Goal: Information Seeking & Learning: Check status

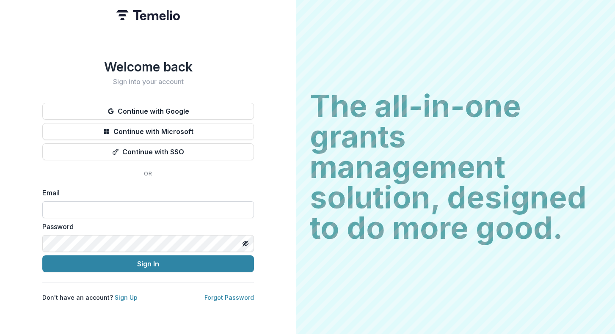
click at [141, 206] on input at bounding box center [148, 210] width 212 height 17
click at [151, 202] on input "**********" at bounding box center [148, 210] width 212 height 17
type input "**********"
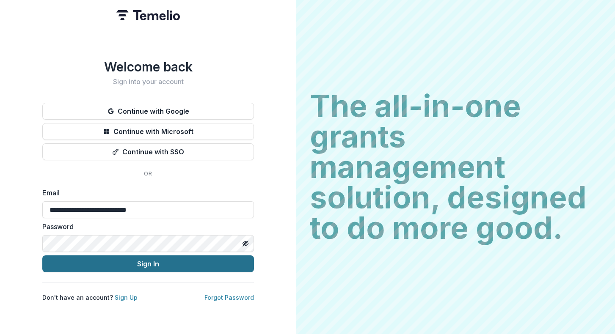
click at [156, 263] on button "Sign In" at bounding box center [148, 264] width 212 height 17
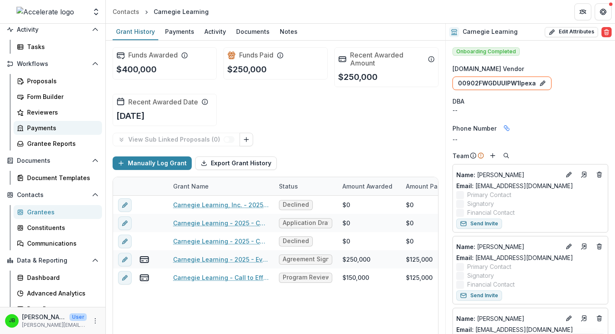
scroll to position [75, 0]
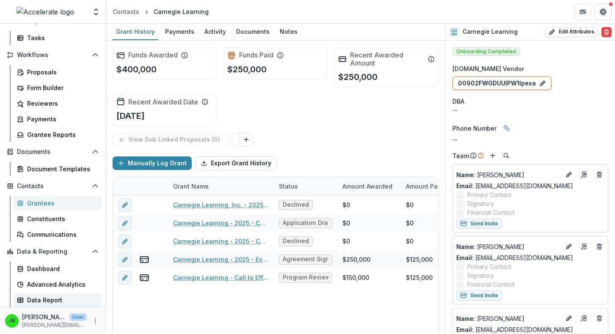
click at [61, 299] on div "Data Report" at bounding box center [61, 300] width 68 height 9
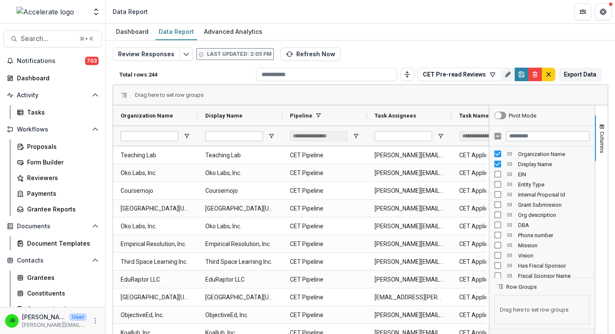
click at [334, 136] on div "**********" at bounding box center [319, 136] width 58 height 10
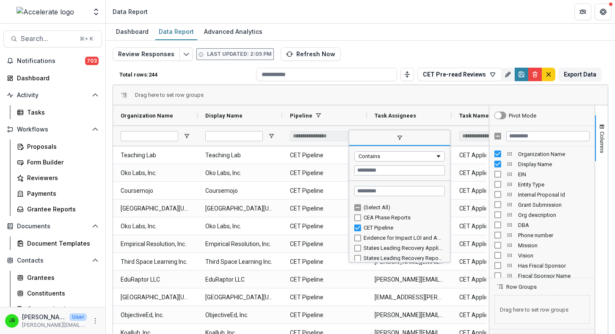
click at [394, 219] on div "CEA Phase Reports" at bounding box center [403, 218] width 79 height 6
type input "**********"
click at [393, 237] on div "Evidence for Impact LOI and Application" at bounding box center [403, 238] width 79 height 6
type input "**********"
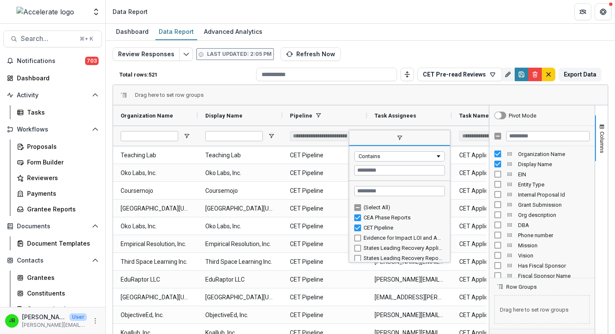
type input "**********"
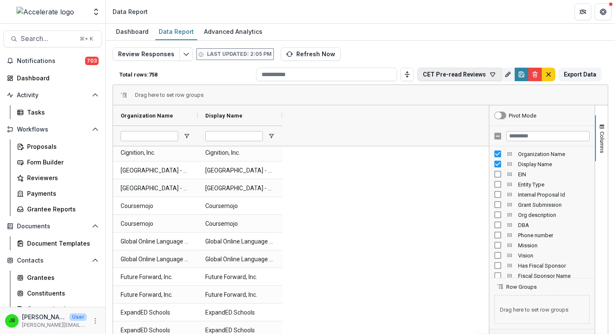
click at [470, 77] on button "CET Pre-read Reviews" at bounding box center [459, 75] width 84 height 14
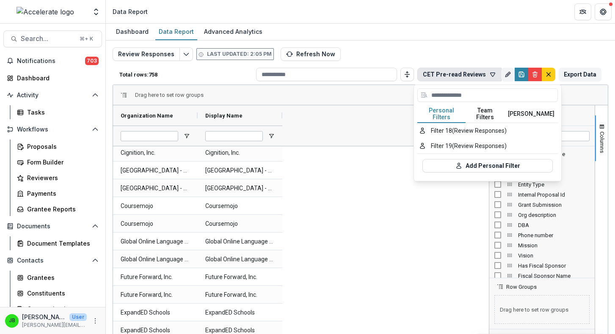
click at [443, 114] on button "Personal Filters" at bounding box center [441, 114] width 48 height 18
click at [485, 113] on button "Team Filters" at bounding box center [485, 114] width 39 height 18
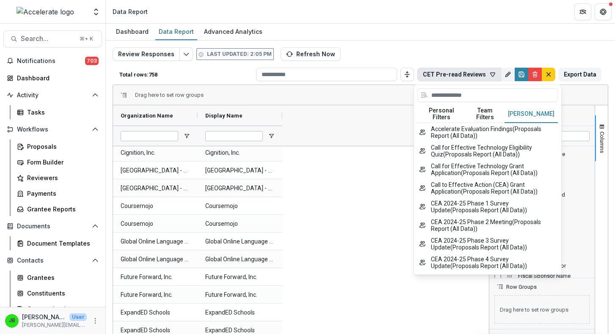
click at [537, 109] on button "Temelio Filters" at bounding box center [531, 114] width 53 height 18
click at [547, 74] on line "default" at bounding box center [549, 75] width 4 height 4
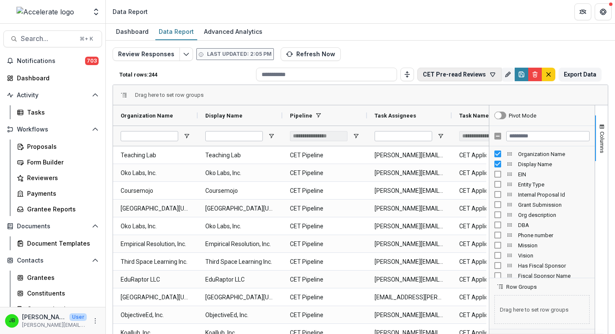
click at [481, 77] on button "CET Pre-read Reviews" at bounding box center [459, 75] width 84 height 14
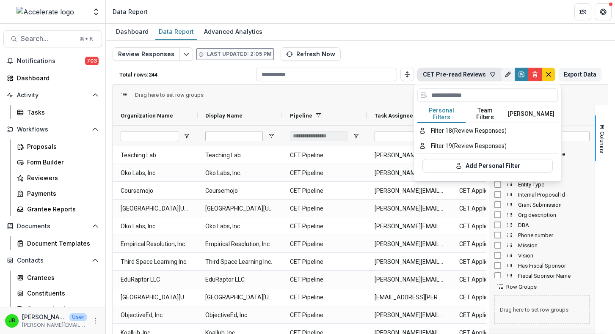
click at [489, 108] on button "Team Filters" at bounding box center [485, 114] width 39 height 18
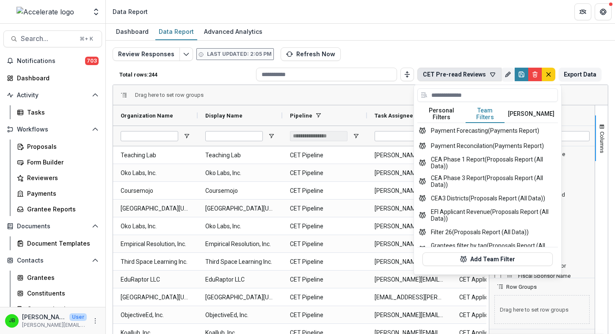
click at [473, 72] on button "CET Pre-read Reviews" at bounding box center [459, 75] width 84 height 14
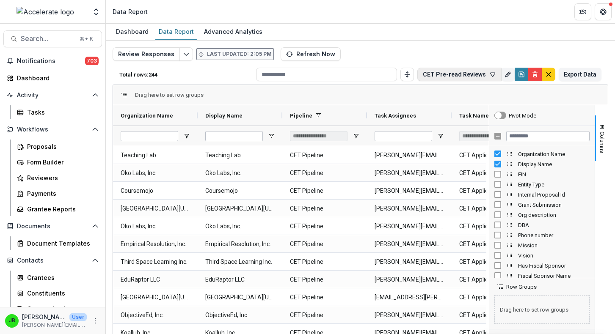
click at [473, 72] on button "CET Pre-read Reviews" at bounding box center [459, 75] width 84 height 14
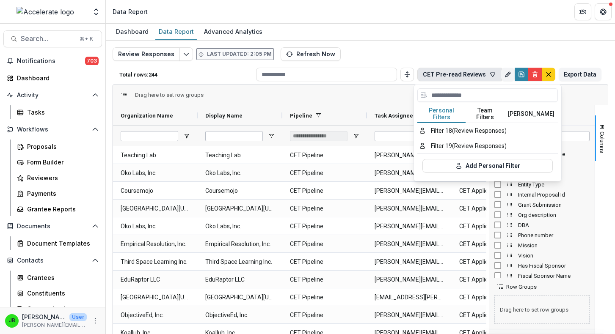
click at [440, 112] on button "Personal Filters" at bounding box center [441, 114] width 48 height 18
click at [522, 103] on div at bounding box center [487, 96] width 141 height 17
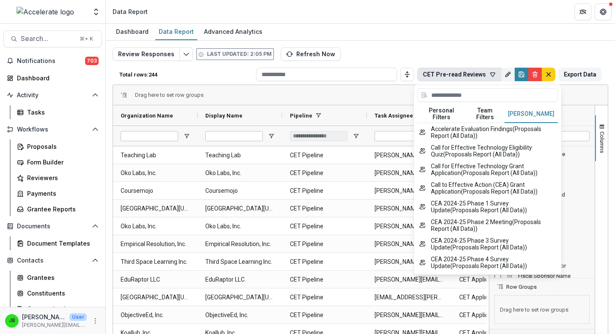
click at [522, 109] on button "Temelio Filters" at bounding box center [531, 114] width 53 height 18
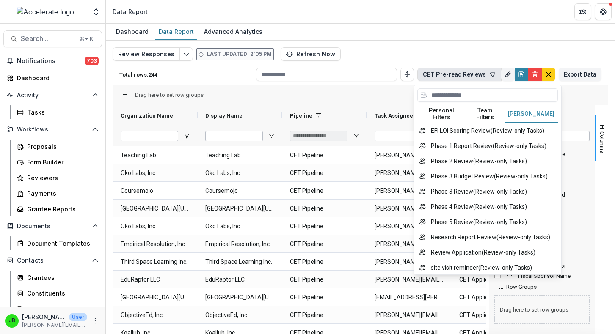
scroll to position [743, 0]
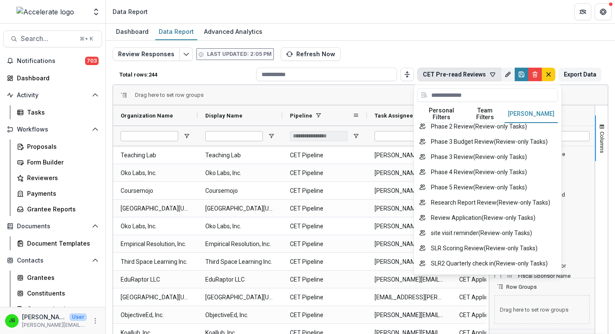
click at [329, 106] on div "Pipeline" at bounding box center [324, 115] width 69 height 20
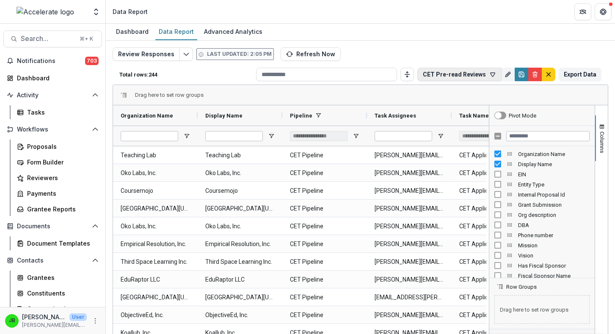
click at [446, 75] on button "CET Pre-read Reviews" at bounding box center [459, 75] width 84 height 14
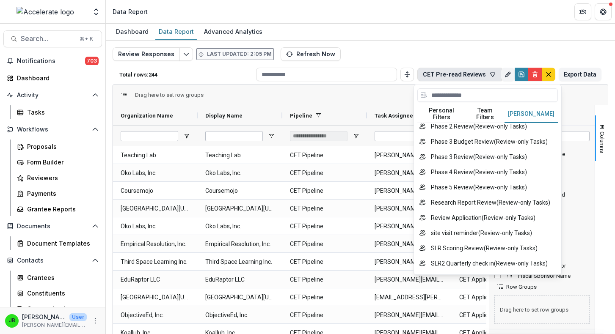
click at [423, 106] on button "Personal Filters" at bounding box center [441, 114] width 48 height 18
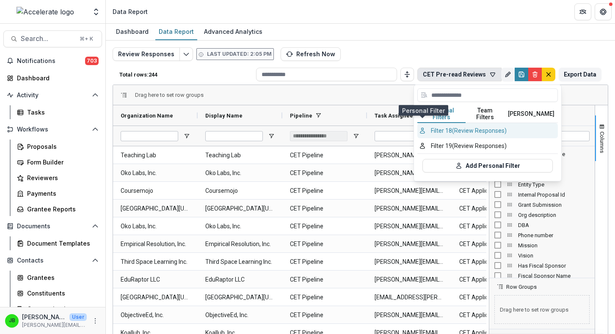
click at [423, 128] on circle "button" at bounding box center [423, 129] width 2 height 2
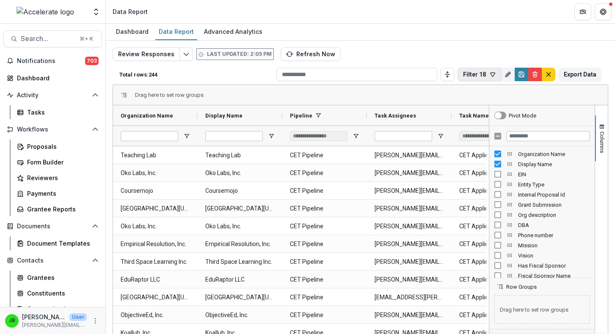
click at [477, 77] on button "Filter 18" at bounding box center [480, 75] width 44 height 14
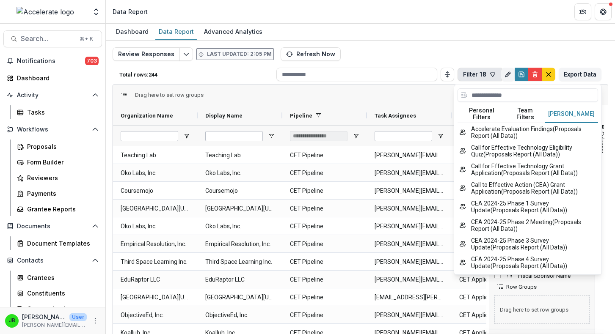
click at [559, 110] on button "Temelio Filters" at bounding box center [571, 114] width 53 height 18
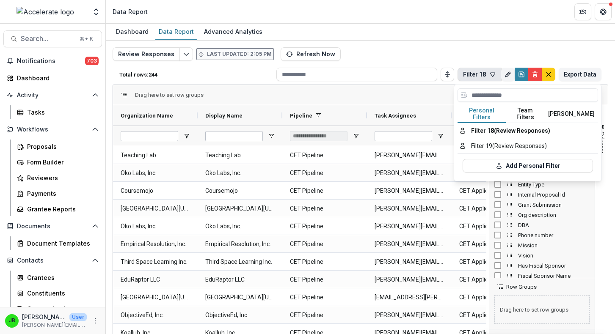
click at [495, 111] on button "Personal Filters" at bounding box center [482, 114] width 48 height 18
click at [492, 142] on button "Filter 19 (Review Responses)" at bounding box center [528, 145] width 141 height 15
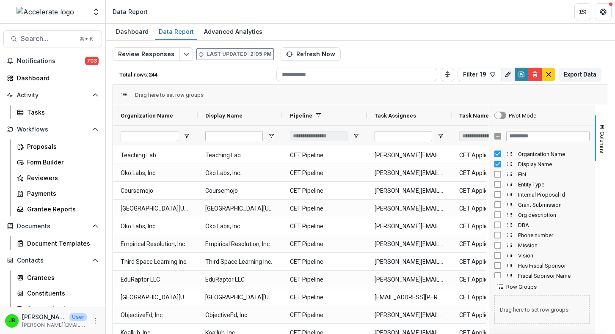
click at [297, 134] on div "**********" at bounding box center [319, 136] width 58 height 10
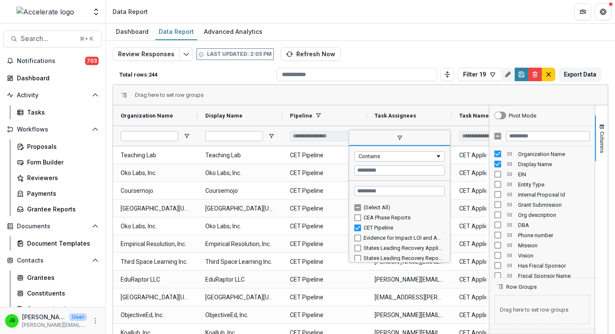
scroll to position [3, 0]
click at [411, 236] on div "Evidence for Impact LOI and Application" at bounding box center [403, 235] width 79 height 6
type input "**********"
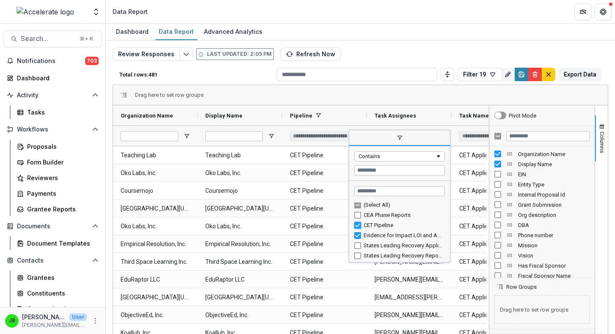
type input "**********"
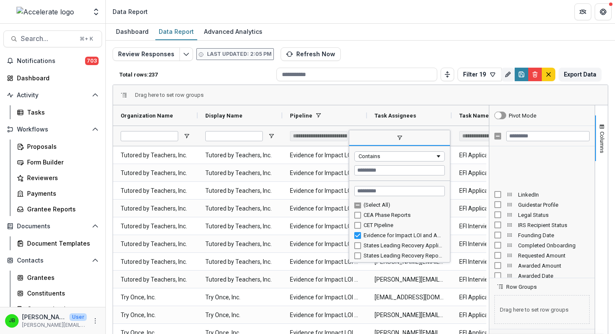
scroll to position [417, 0]
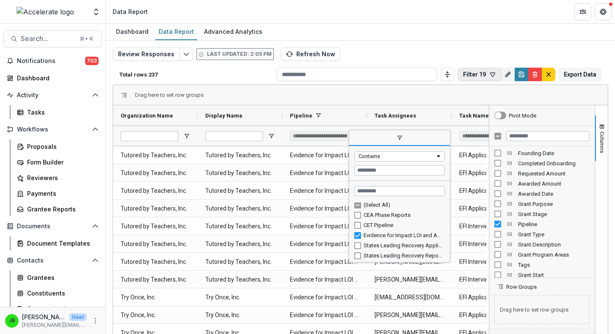
click at [468, 79] on button "Filter 19" at bounding box center [480, 75] width 44 height 14
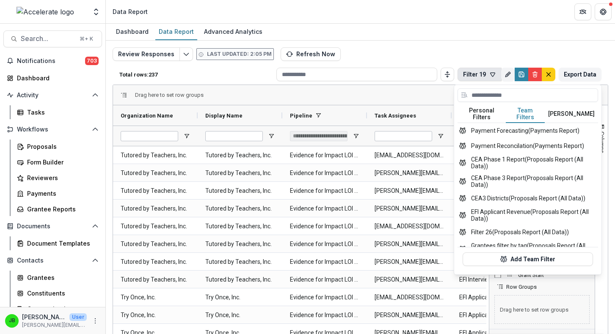
click at [522, 114] on button "Team Filters" at bounding box center [525, 114] width 39 height 18
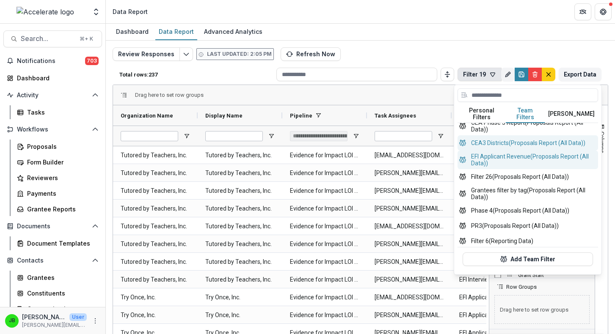
scroll to position [215, 0]
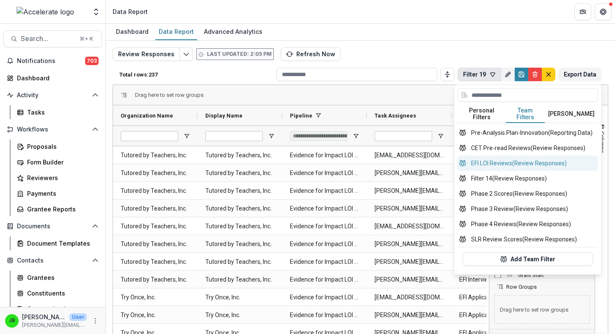
click at [511, 159] on button "EFI LOI Reviews (Review Responses)" at bounding box center [528, 163] width 141 height 15
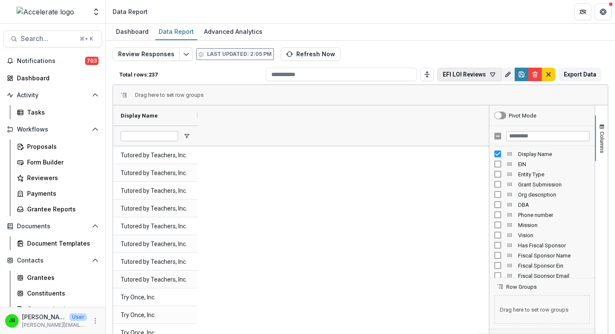
click at [483, 77] on button "EFI LOI Reviews" at bounding box center [469, 75] width 64 height 14
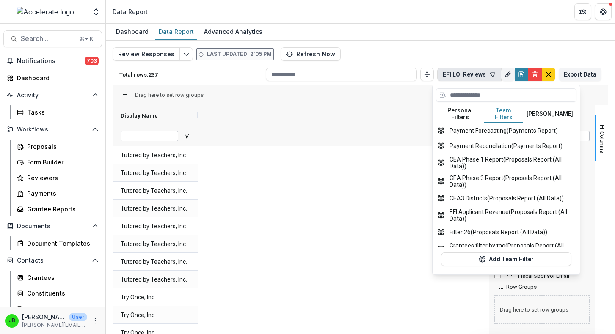
click at [506, 109] on button "Team Filters" at bounding box center [503, 114] width 39 height 18
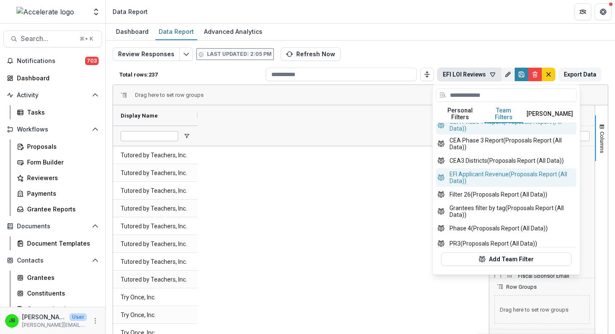
scroll to position [35, 0]
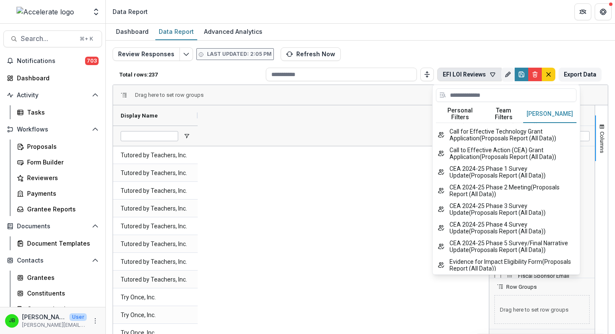
click at [544, 114] on button "Temelio Filters" at bounding box center [549, 114] width 53 height 18
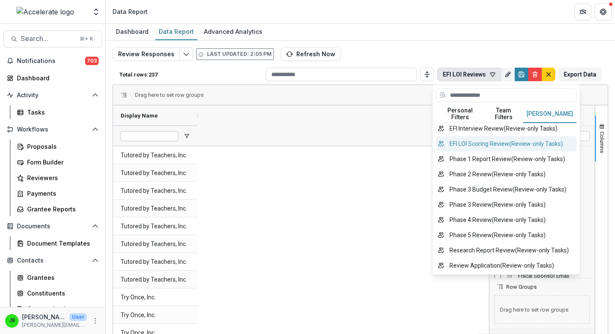
scroll to position [662, 0]
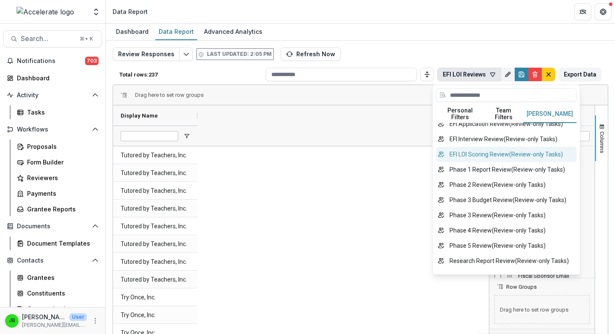
click at [509, 162] on button "EFI LOI Scoring Review ( Review-only Tasks )" at bounding box center [506, 154] width 141 height 15
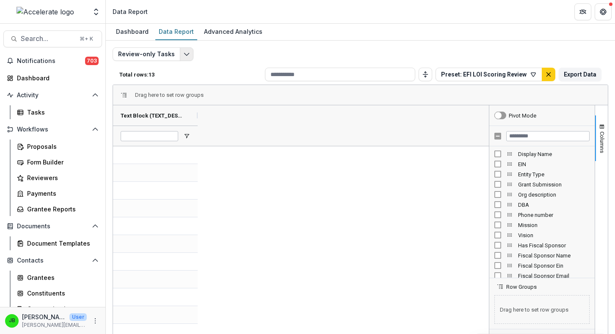
click at [185, 51] on icon "Edit selected report" at bounding box center [186, 54] width 7 height 7
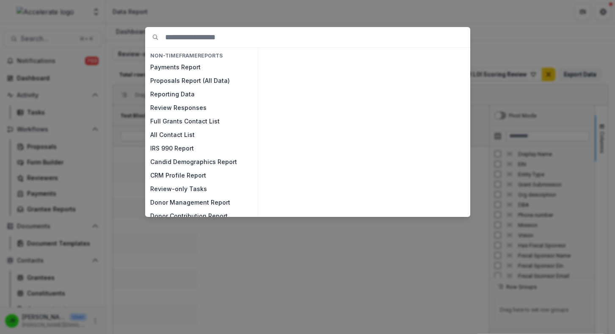
click at [214, 23] on div "NON-TIMEFRAME Reports Payments Report Proposals Report (All Data) Reporting Dat…" at bounding box center [307, 167] width 615 height 334
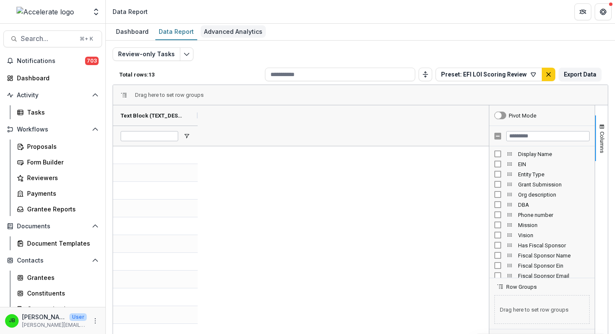
click at [218, 31] on div "Advanced Analytics" at bounding box center [233, 31] width 65 height 12
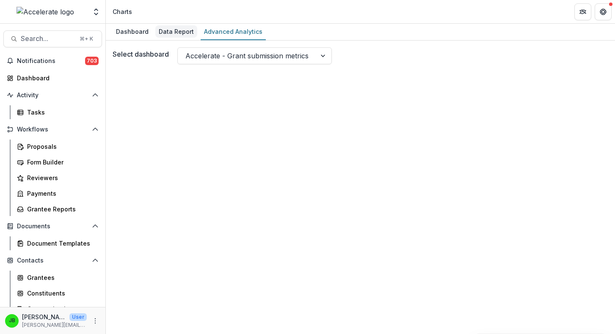
click at [177, 35] on div "Data Report" at bounding box center [176, 31] width 42 height 12
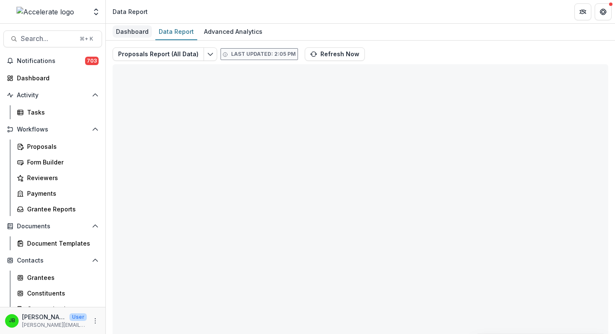
click at [142, 34] on div "Dashboard" at bounding box center [132, 31] width 39 height 12
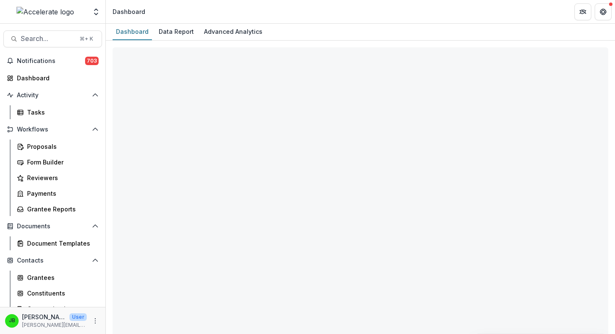
select select "**********"
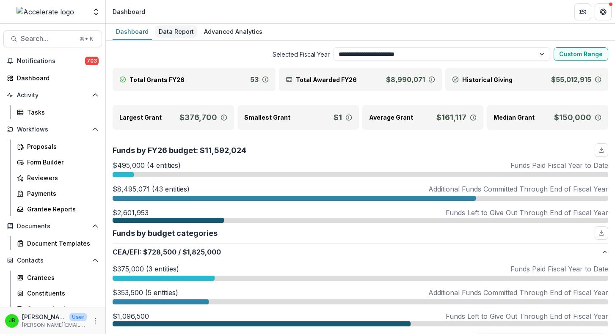
click at [170, 31] on div "Data Report" at bounding box center [176, 31] width 42 height 12
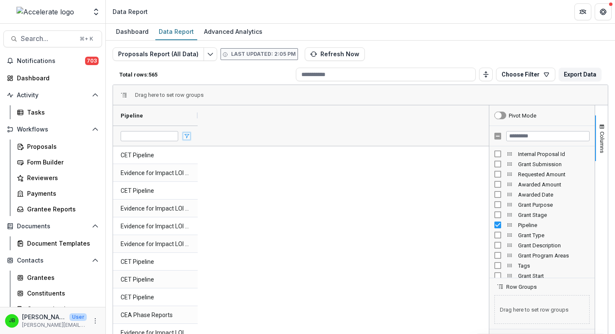
click at [185, 136] on span "Open Filter Menu" at bounding box center [186, 136] width 7 height 7
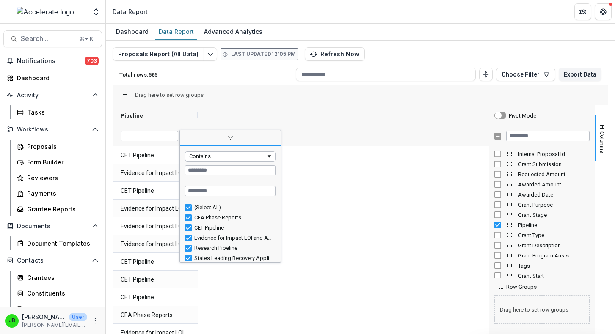
scroll to position [13, 0]
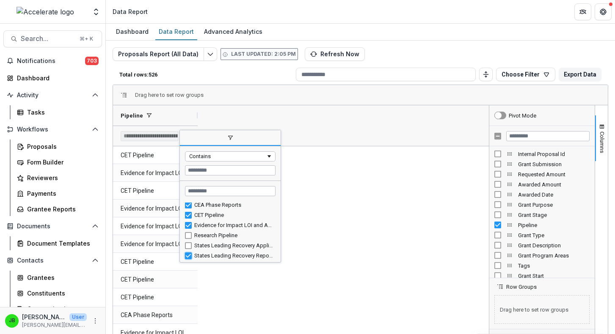
type input "**********"
click at [236, 98] on div "Drag here to set row groups" at bounding box center [360, 95] width 495 height 20
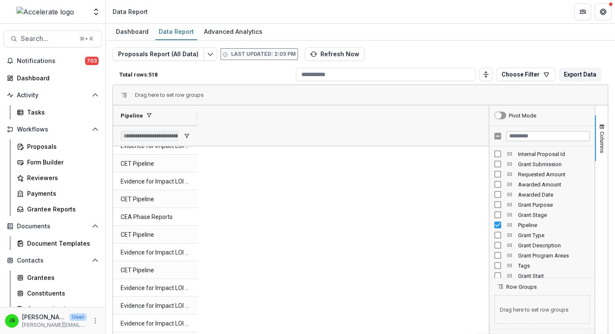
scroll to position [835, 0]
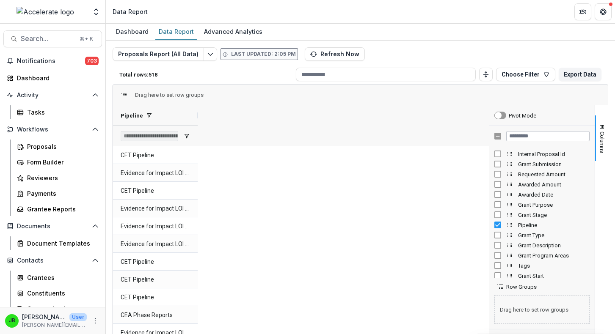
click at [446, 29] on div "Dashboard Data Report Advanced Analytics" at bounding box center [360, 32] width 509 height 17
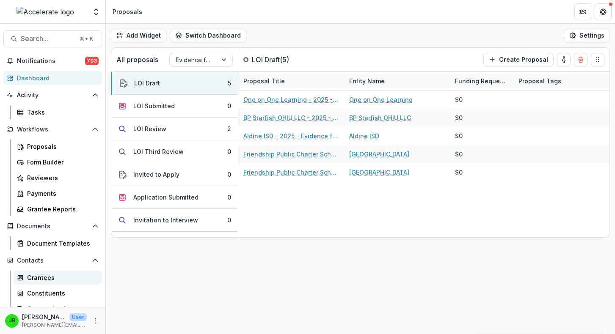
click at [41, 279] on div "Grantees" at bounding box center [61, 278] width 68 height 9
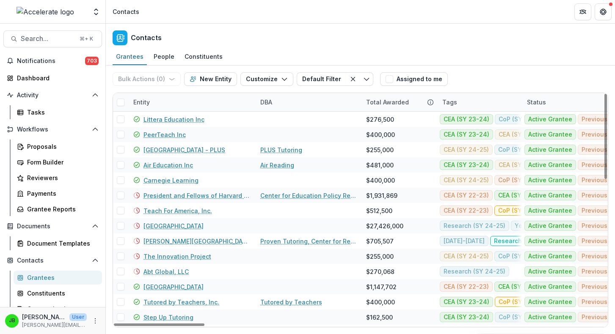
click at [137, 100] on div "Entity" at bounding box center [141, 102] width 27 height 9
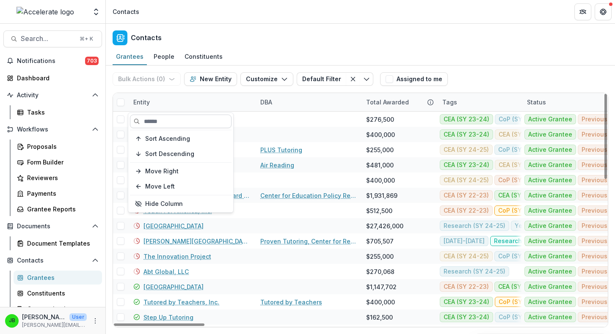
click at [150, 121] on input at bounding box center [181, 122] width 102 height 14
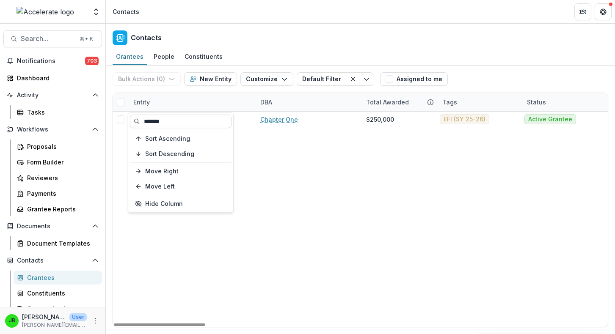
type input "*******"
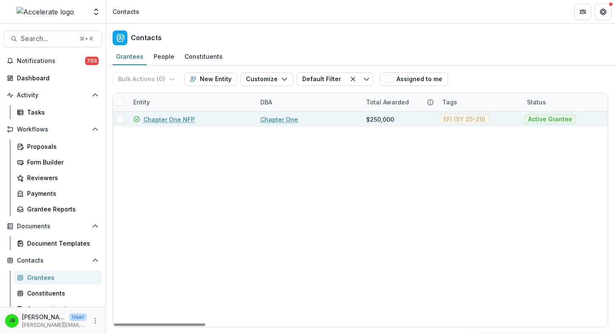
click at [182, 119] on link "Chapter One NFP" at bounding box center [169, 119] width 51 height 9
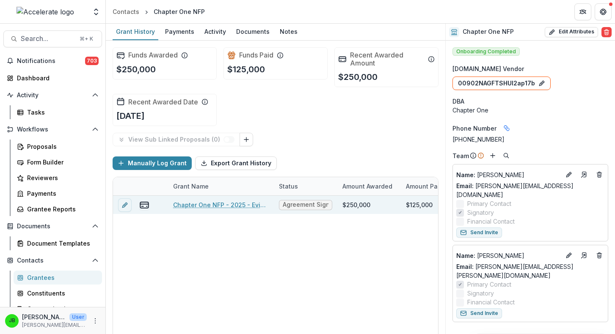
click at [233, 204] on link "Chapter One NFP - 2025 - Evidence for Impact Letter of Interest Form" at bounding box center [221, 205] width 96 height 9
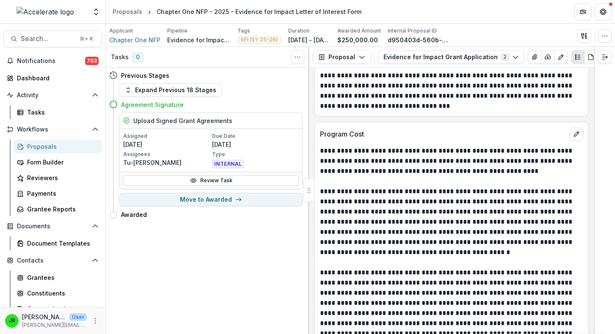
scroll to position [4190, 0]
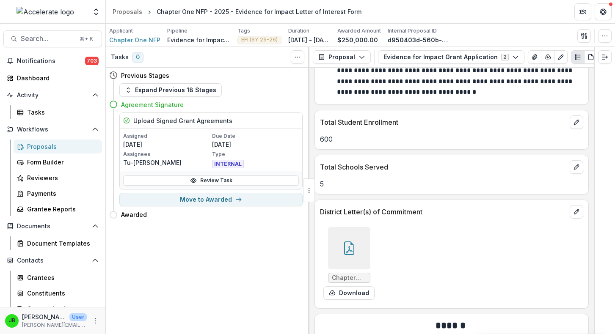
click at [340, 275] on span "Chapter One_HCPS signed letter.pdf" at bounding box center [349, 278] width 35 height 7
click at [343, 287] on button "Download" at bounding box center [348, 294] width 51 height 14
click at [353, 242] on icon at bounding box center [350, 249] width 14 height 14
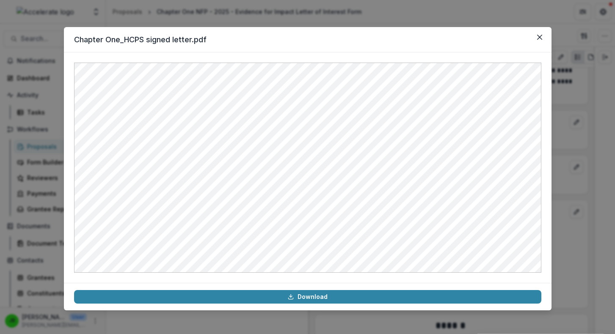
click at [561, 142] on div "Chapter One_HCPS signed letter.pdf Download" at bounding box center [307, 167] width 615 height 334
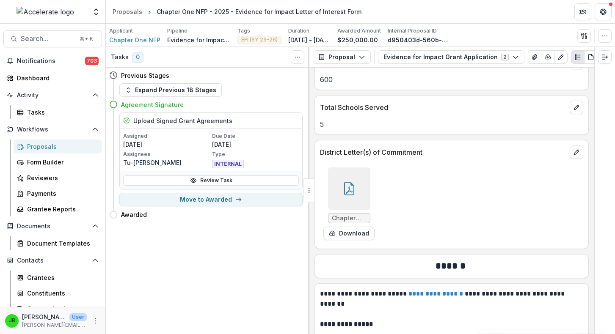
scroll to position [4296, 0]
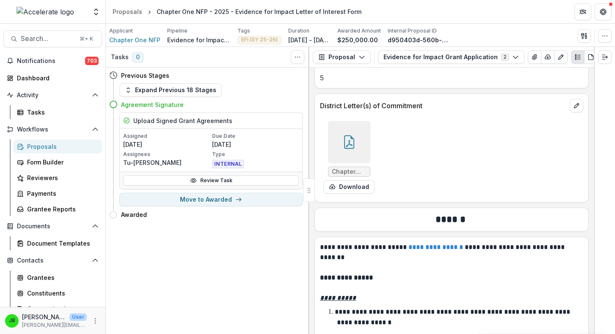
click at [346, 135] on icon at bounding box center [350, 142] width 14 height 14
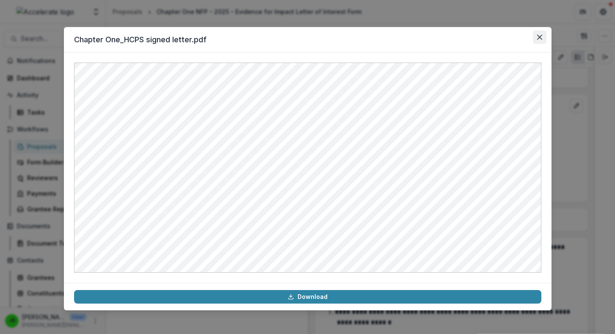
click at [540, 37] on icon "Close" at bounding box center [539, 37] width 5 height 5
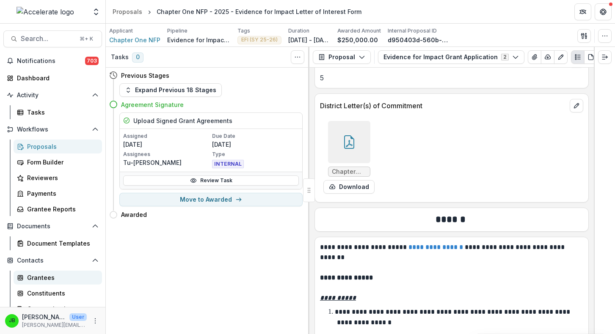
click at [46, 279] on div "Grantees" at bounding box center [61, 278] width 68 height 9
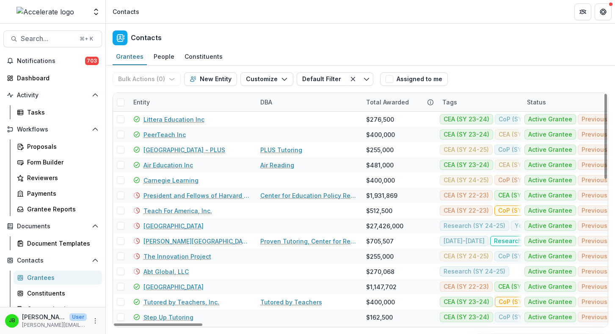
click at [152, 100] on div "Entity" at bounding box center [141, 102] width 27 height 9
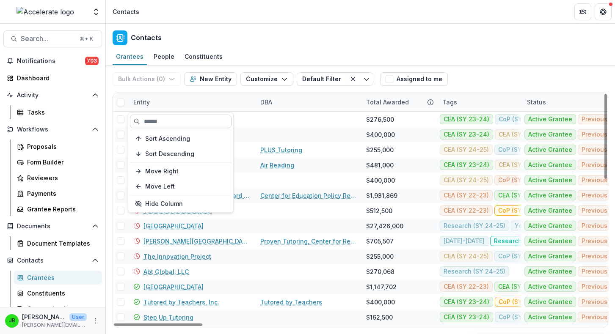
click at [168, 119] on input at bounding box center [181, 122] width 102 height 14
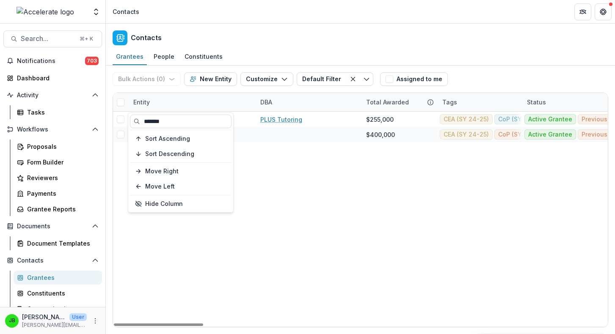
type input "*******"
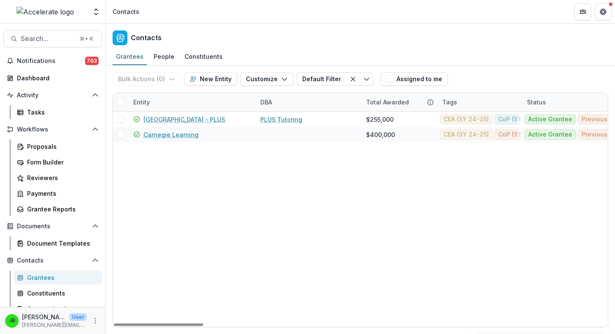
click at [287, 19] on header "Contacts" at bounding box center [360, 11] width 509 height 23
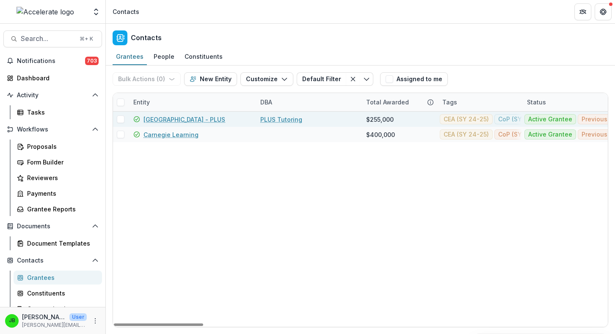
click at [196, 117] on link "[GEOGRAPHIC_DATA] - PLUS" at bounding box center [185, 119] width 82 height 9
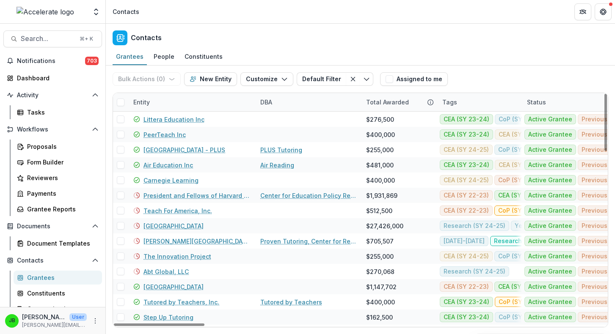
click at [138, 98] on div "Entity" at bounding box center [141, 102] width 27 height 9
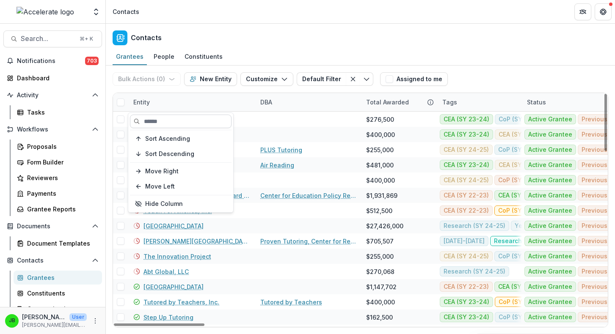
click at [155, 119] on input at bounding box center [181, 122] width 102 height 14
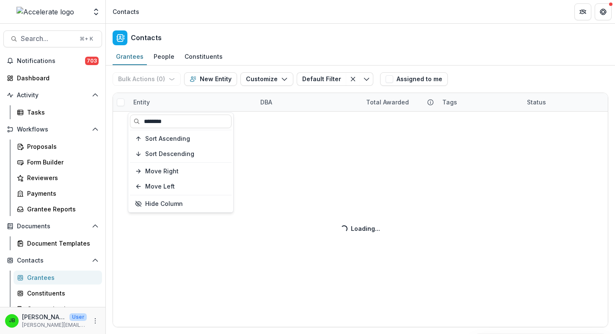
type input "********"
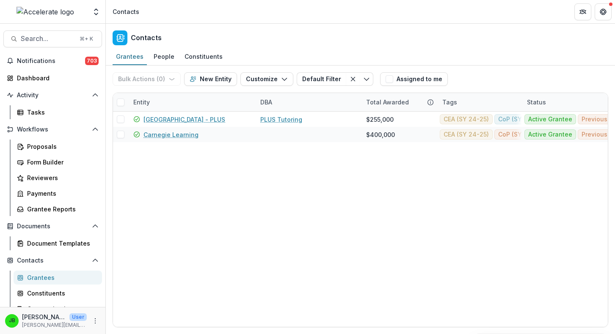
click at [266, 28] on div "Contacts" at bounding box center [360, 36] width 509 height 25
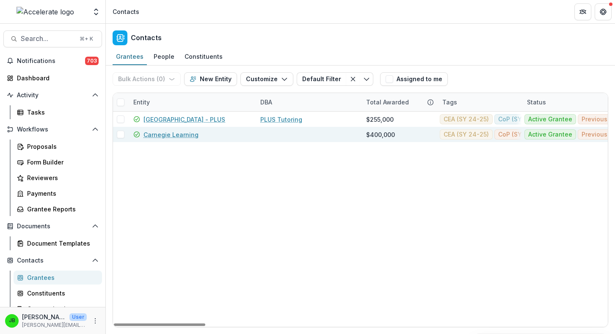
click at [182, 135] on link "Carnegie Learning" at bounding box center [171, 134] width 55 height 9
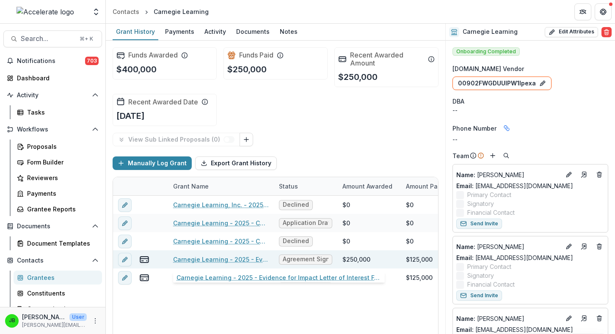
click at [255, 261] on link "Carnegie Learning - 2025 - Evidence for Impact Letter of Interest Form" at bounding box center [221, 259] width 96 height 9
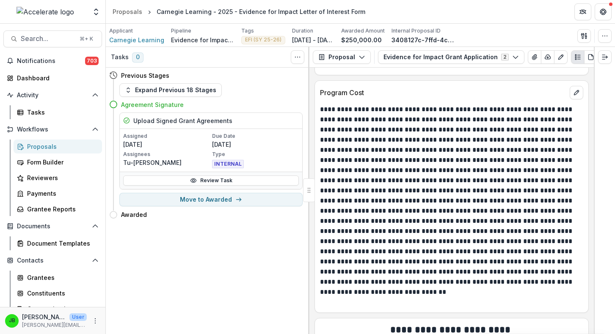
scroll to position [2758, 0]
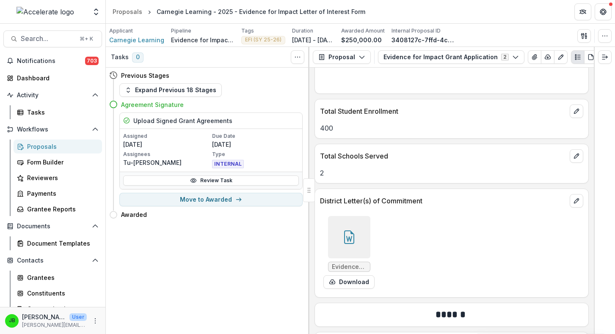
click at [350, 238] on icon at bounding box center [350, 238] width 14 height 14
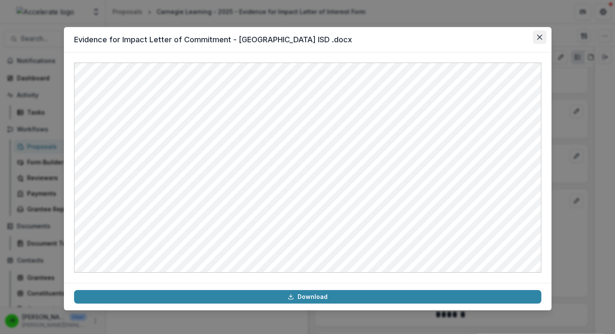
click at [536, 35] on button "Close" at bounding box center [540, 37] width 14 height 14
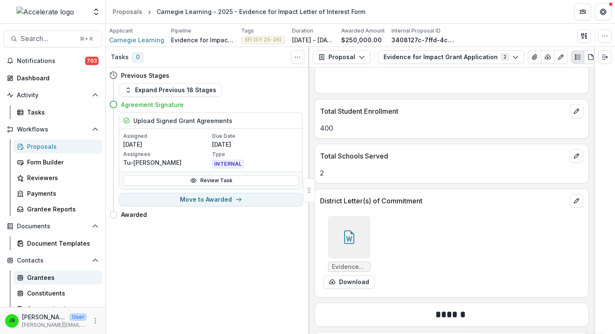
click at [31, 277] on div "Grantees" at bounding box center [61, 278] width 68 height 9
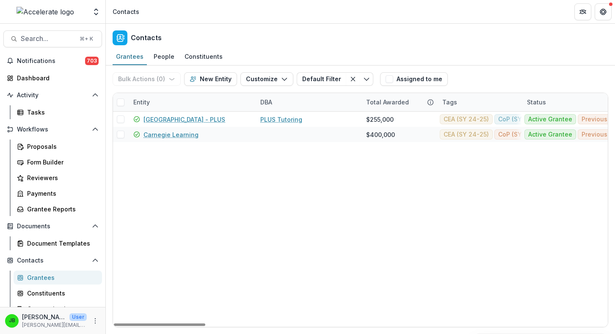
click at [144, 100] on div "Entity" at bounding box center [141, 102] width 27 height 9
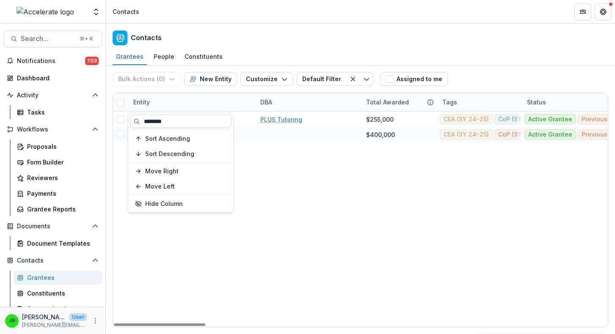
click at [149, 121] on input "********" at bounding box center [181, 122] width 102 height 14
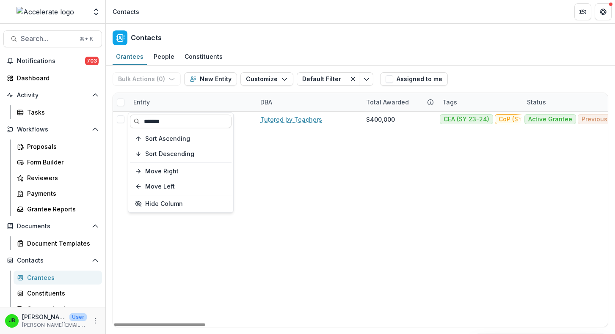
type input "*******"
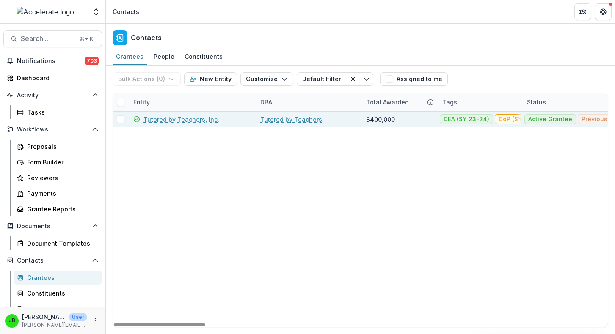
click at [191, 119] on link "Tutored by Teachers, Inc." at bounding box center [182, 119] width 76 height 9
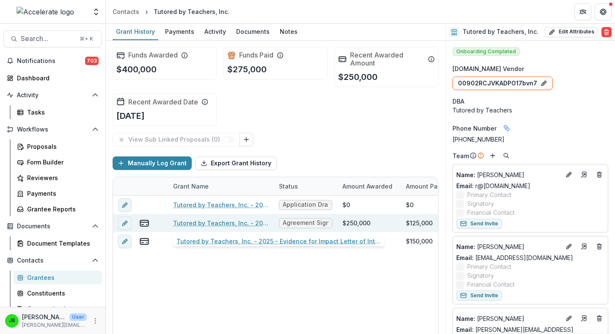
click at [240, 223] on link "Tutored by Teachers, Inc. - 2025 - Evidence for Impact Letter of Interest Form" at bounding box center [221, 223] width 96 height 9
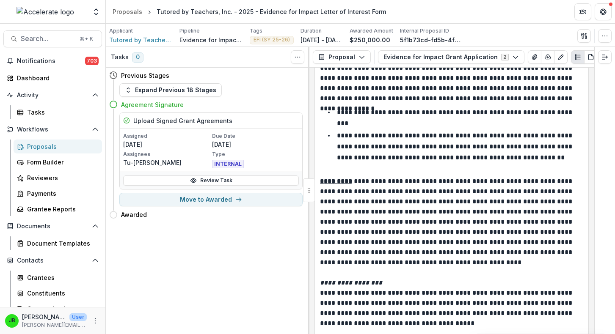
scroll to position [5070, 0]
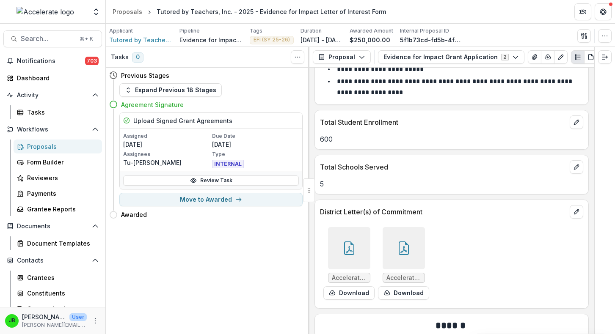
click at [347, 242] on icon at bounding box center [350, 249] width 14 height 14
